Goal: Task Accomplishment & Management: Use online tool/utility

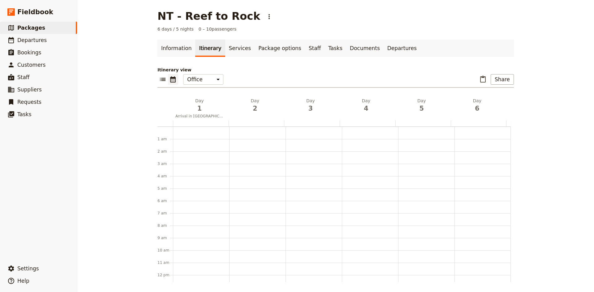
scroll to position [80, 0]
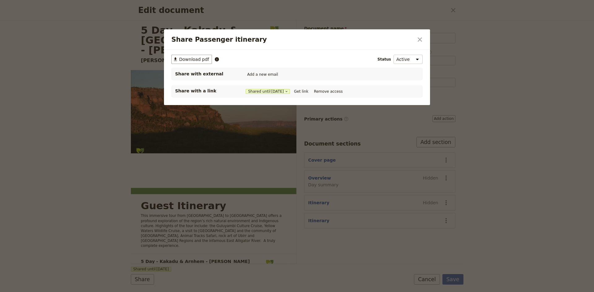
select select "PASSENGER"
select select "DEFAULT"
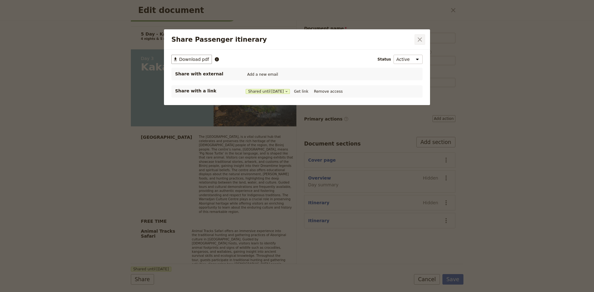
click at [421, 37] on icon "Close dialog" at bounding box center [419, 39] width 7 height 7
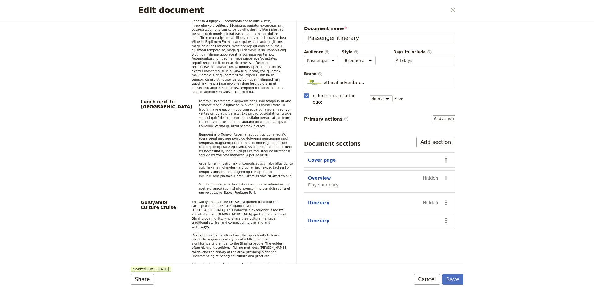
scroll to position [512, 0]
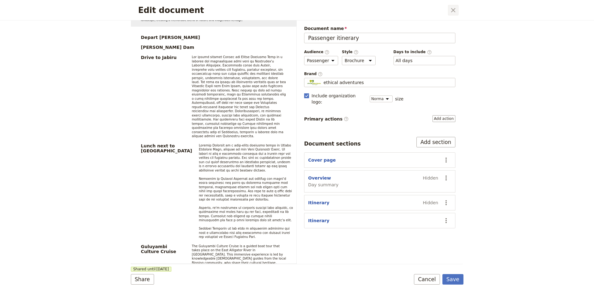
click at [457, 8] on button "​" at bounding box center [453, 10] width 11 height 11
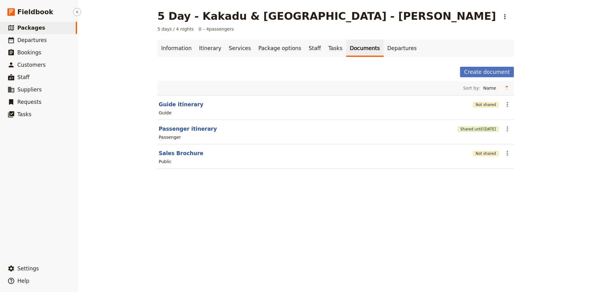
click at [27, 28] on span "Packages" at bounding box center [31, 28] width 28 height 6
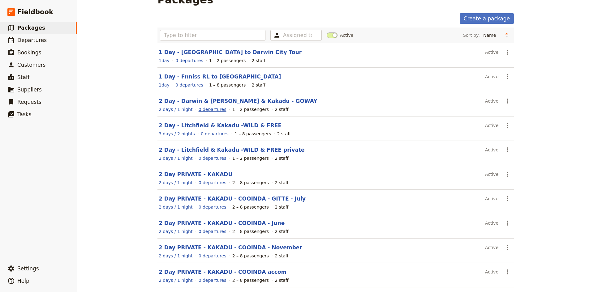
scroll to position [42, 0]
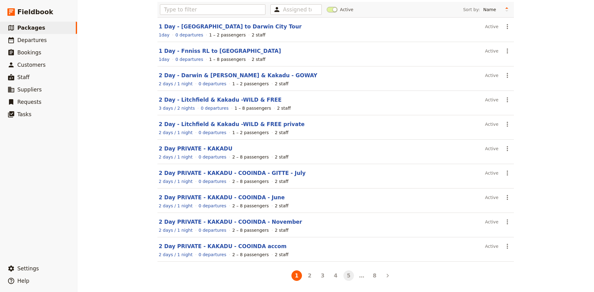
click at [345, 274] on button "5" at bounding box center [348, 276] width 11 height 11
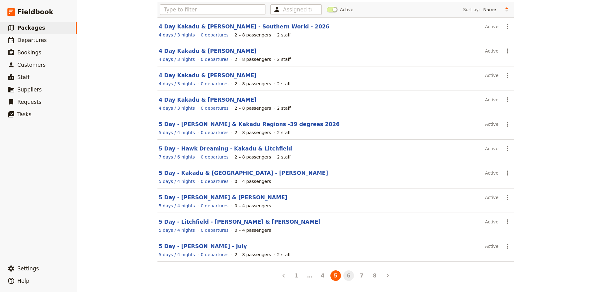
click at [349, 276] on button "6" at bounding box center [348, 276] width 11 height 11
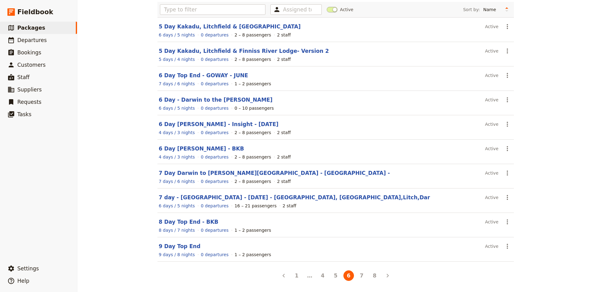
click at [150, 259] on main "Packages Create a package Assigned to Active Sort by: Name Number of departures…" at bounding box center [335, 125] width 371 height 334
click at [373, 274] on button "8" at bounding box center [374, 276] width 11 height 11
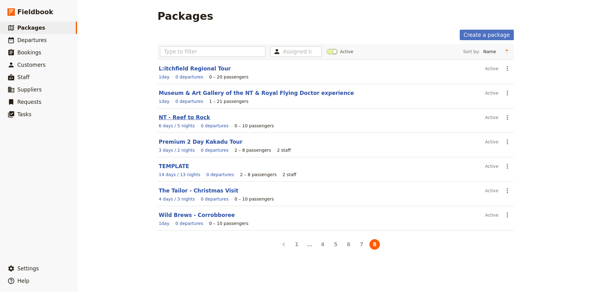
click at [177, 118] on link "NT - Reef to Rock" at bounding box center [184, 117] width 51 height 6
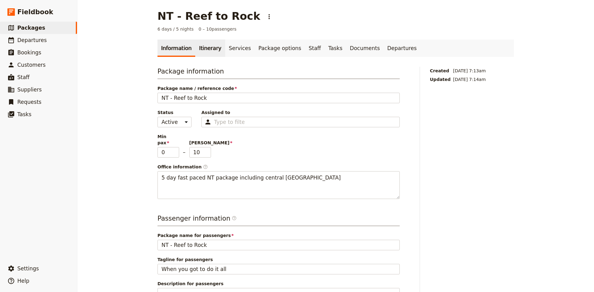
click at [204, 49] on link "Itinerary" at bounding box center [210, 48] width 30 height 17
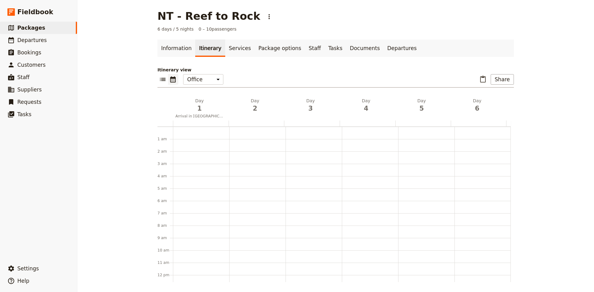
scroll to position [80, 0]
click at [187, 134] on div at bounding box center [201, 194] width 56 height 297
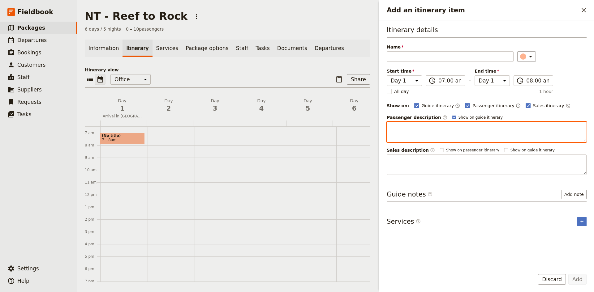
click at [403, 132] on textarea "Add an itinerary item" at bounding box center [487, 132] width 200 height 20
paste textarea "Check-in at [GEOGRAPHIC_DATA] with our friendly staff."
drag, startPoint x: 519, startPoint y: 127, endPoint x: 467, endPoint y: 127, distance: 52.3
click at [467, 127] on textarea "Check-in at [GEOGRAPHIC_DATA] with our friendly staff." at bounding box center [487, 132] width 200 height 20
type textarea "Check-in at [GEOGRAPHIC_DATA]"
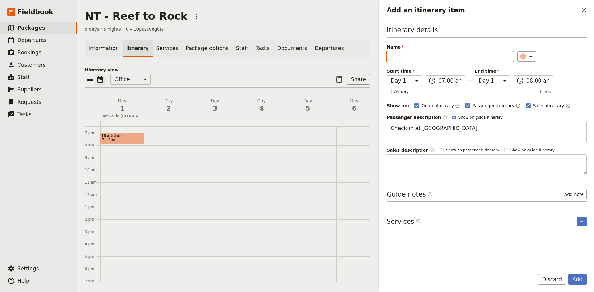
click at [432, 55] on input "Name" at bounding box center [450, 56] width 127 height 11
type input "Arrive at [GEOGRAPHIC_DATA] Air departure location"
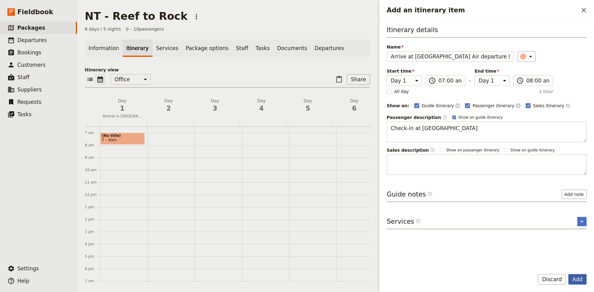
click at [579, 277] on button "Add" at bounding box center [577, 279] width 18 height 11
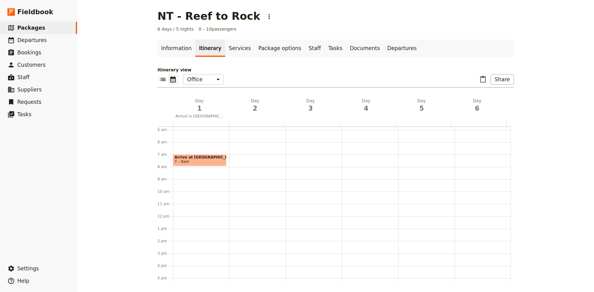
scroll to position [49, 0]
click at [173, 158] on div "Arrive at [GEOGRAPHIC_DATA] Air departure location 7 – 8am" at bounding box center [201, 225] width 56 height 297
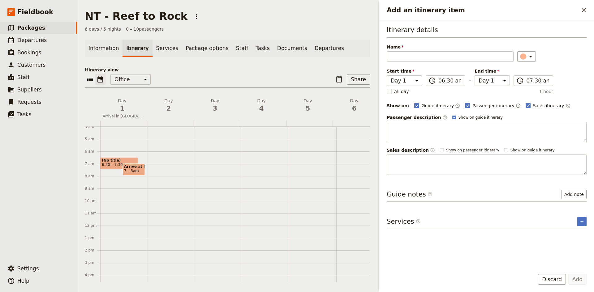
type input "O"
type input "Be picked up and transferred to airport"
click at [579, 279] on button "Add" at bounding box center [577, 279] width 18 height 11
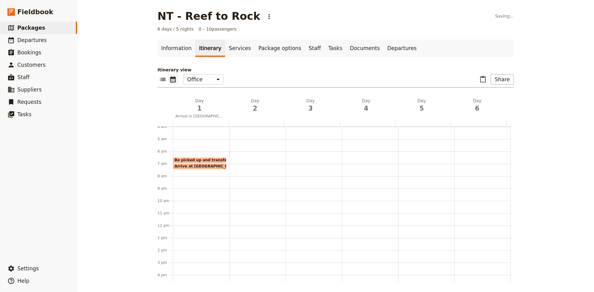
click at [192, 171] on div "Be picked up and transferred to airport 6:30 – 7am Arrive at [GEOGRAPHIC_DATA] …" at bounding box center [201, 225] width 56 height 297
click at [195, 175] on div "Be picked up and transferred to airport 6:30 – 7am Arrive at [GEOGRAPHIC_DATA] …" at bounding box center [201, 225] width 56 height 297
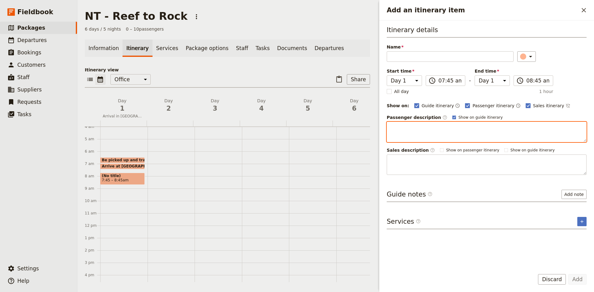
click at [413, 129] on textarea "Add an itinerary item" at bounding box center [487, 132] width 200 height 20
paste textarea "Enjoy a 90-minute scenic flight with live commentary from an expert pilot. Fly …"
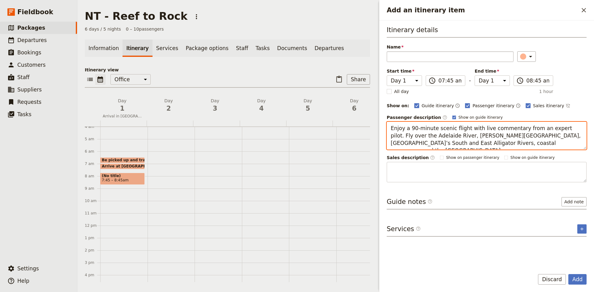
type textarea "Enjoy a 90-minute scenic flight with live commentary from an expert pilot. Fly …"
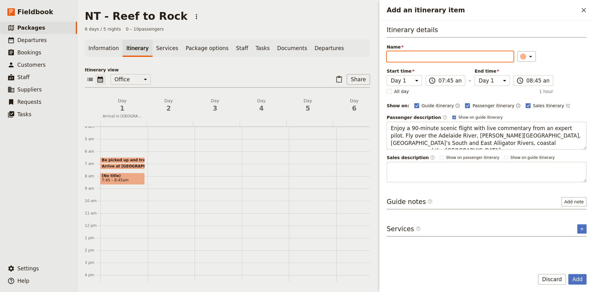
click at [402, 54] on input "Name" at bounding box center [450, 56] width 127 height 11
type input "Scenic Flight to [GEOGRAPHIC_DATA]"
click at [578, 277] on button "Add" at bounding box center [577, 279] width 18 height 11
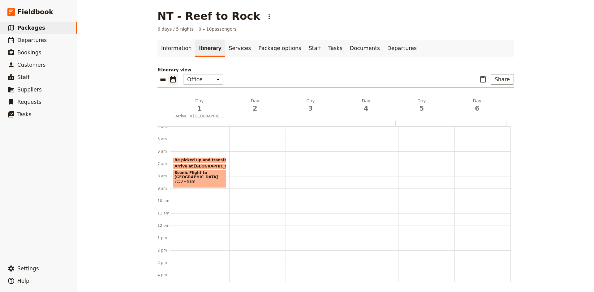
click at [185, 190] on div "Be picked up and transferred to airport 6:30 – 7am Arrive at [GEOGRAPHIC_DATA] …" at bounding box center [201, 225] width 56 height 297
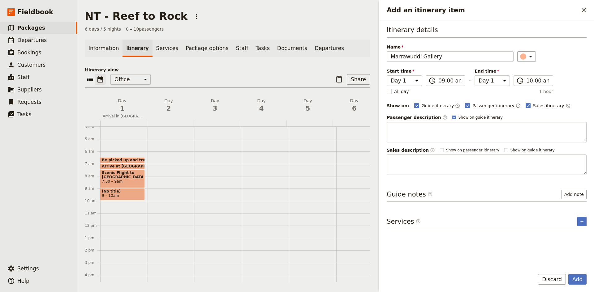
type input "Marrawuddi Gallery"
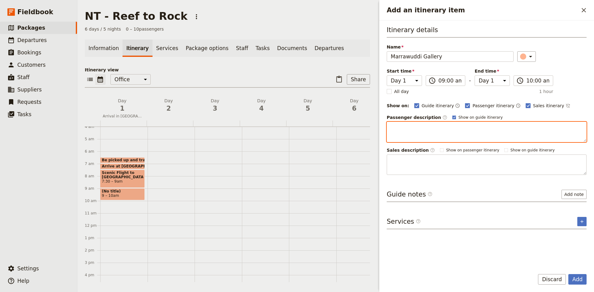
click at [409, 129] on textarea "Add an itinerary item" at bounding box center [487, 132] width 200 height 20
paste textarea "Arrive at [GEOGRAPHIC_DATA] for a short break before transferring to the [GEOGR…"
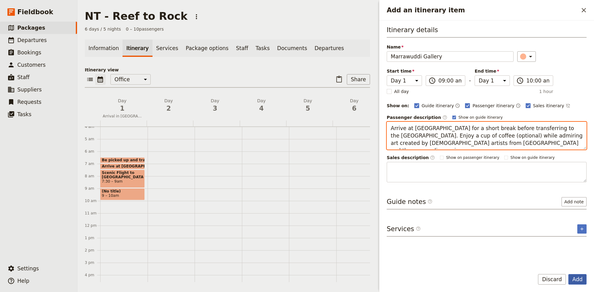
type textarea "Arrive at [GEOGRAPHIC_DATA] for a short break before transferring to the [GEOGR…"
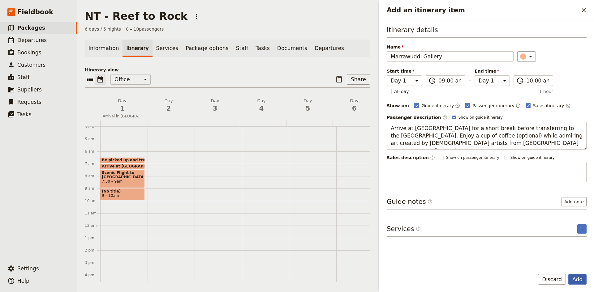
click at [580, 280] on button "Add" at bounding box center [577, 279] width 18 height 11
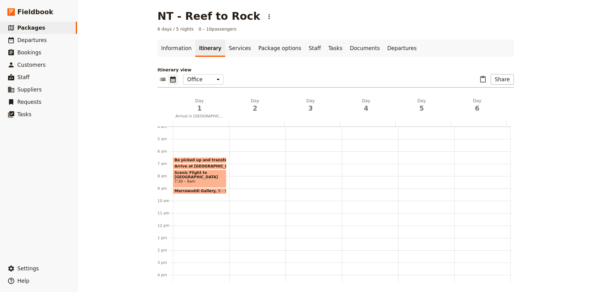
click at [188, 198] on div "Be picked up and transferred to airport 6:30 – 7am Arrive at [GEOGRAPHIC_DATA] …" at bounding box center [201, 225] width 56 height 297
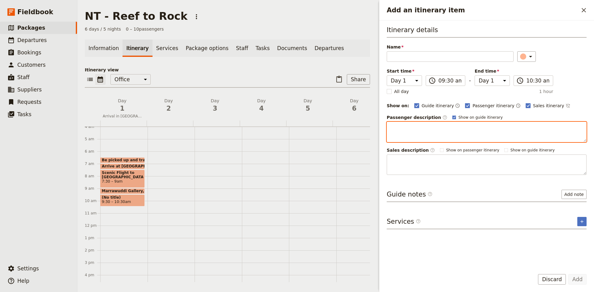
click at [432, 133] on textarea "Add an itinerary item" at bounding box center [487, 132] width 200 height 20
paste textarea "Embark on a guided bushwalk at [GEOGRAPHIC_DATA]. View ancient rock art depicti…"
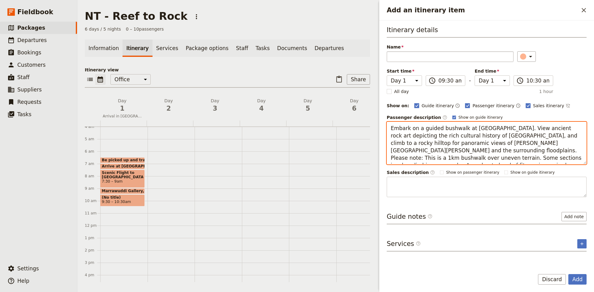
type textarea "Embark on a guided bushwalk at [GEOGRAPHIC_DATA]. View ancient rock art depicti…"
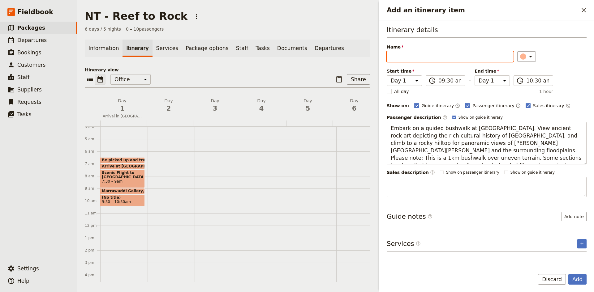
click at [400, 55] on input "Name" at bounding box center [450, 56] width 127 height 11
type input "Ubirr Rock Art"
click at [578, 280] on button "Add" at bounding box center [577, 279] width 18 height 11
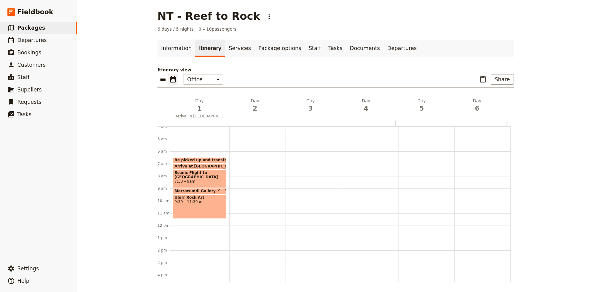
click at [184, 221] on div "Be picked up and transferred to airport 6:30 – 7am Arrive at [GEOGRAPHIC_DATA] …" at bounding box center [201, 225] width 56 height 297
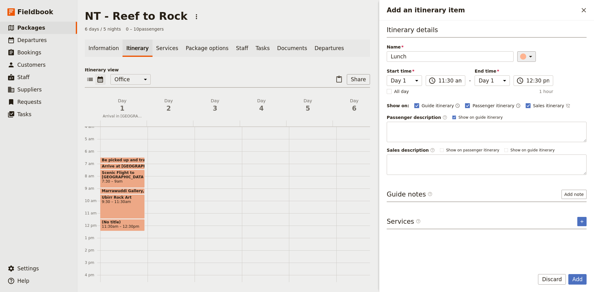
type input "Lunch"
click at [529, 55] on icon "Add an itinerary item" at bounding box center [530, 56] width 7 height 7
click at [526, 70] on div "button" at bounding box center [526, 69] width 6 height 6
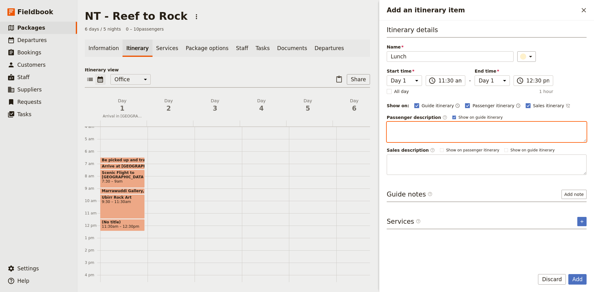
click at [404, 126] on textarea "Add an itinerary item" at bounding box center [487, 132] width 200 height 20
paste textarea "Relax and enjoy a handmade picnic lunch."
type textarea "Relax and enjoy a handmade picnic lunch."
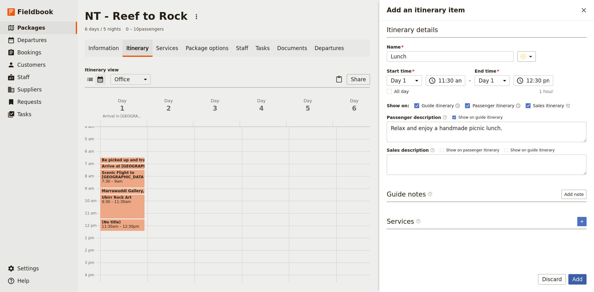
click at [576, 279] on button "Add" at bounding box center [577, 279] width 18 height 11
